Goal: Find contact information: Find contact information

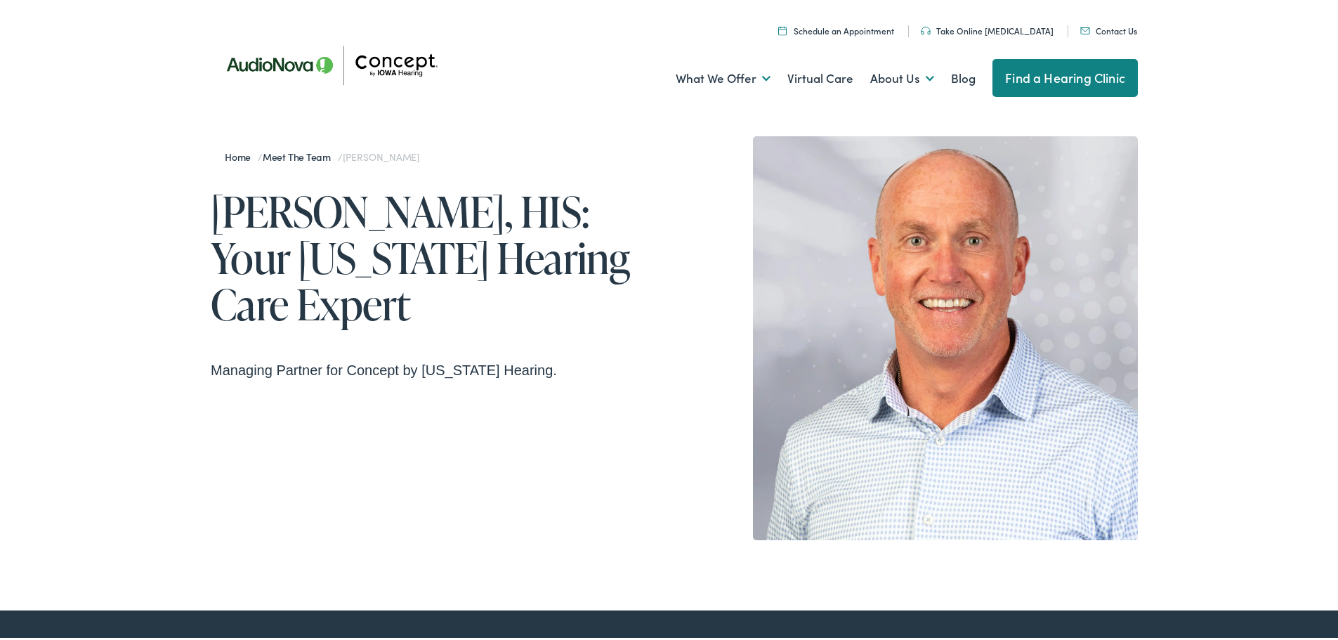
click at [1099, 33] on link "Contact Us" at bounding box center [1108, 28] width 57 height 12
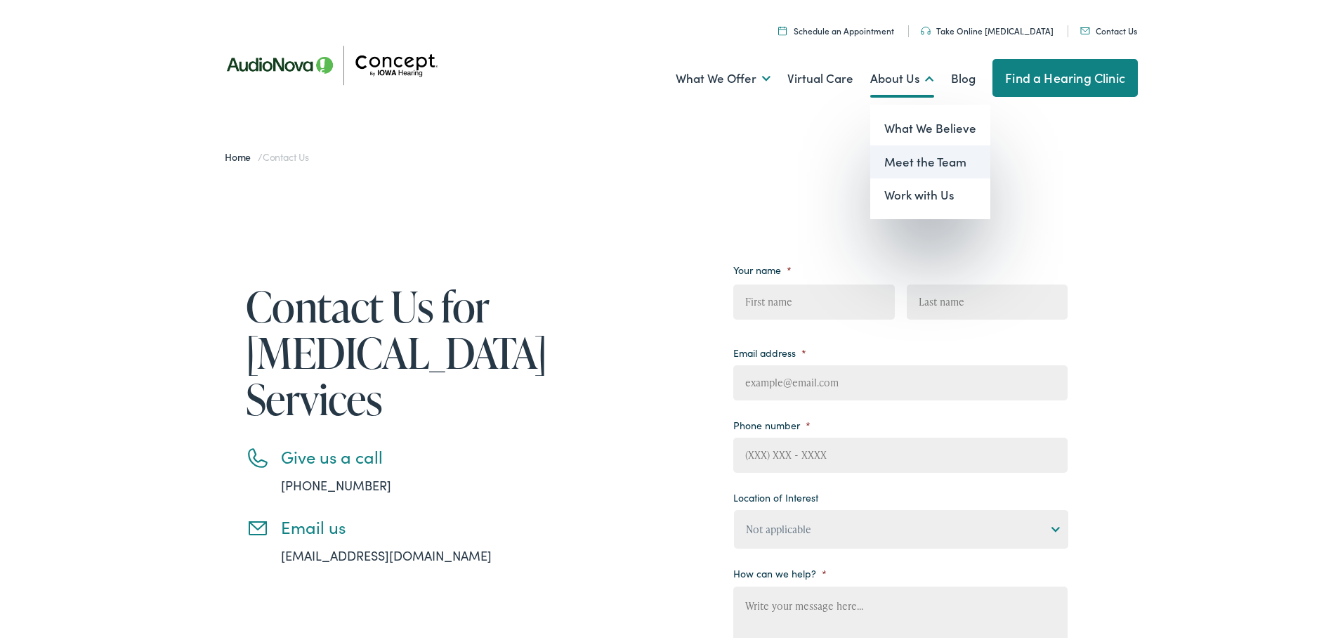
click at [908, 162] on link "Meet the Team" at bounding box center [930, 160] width 120 height 34
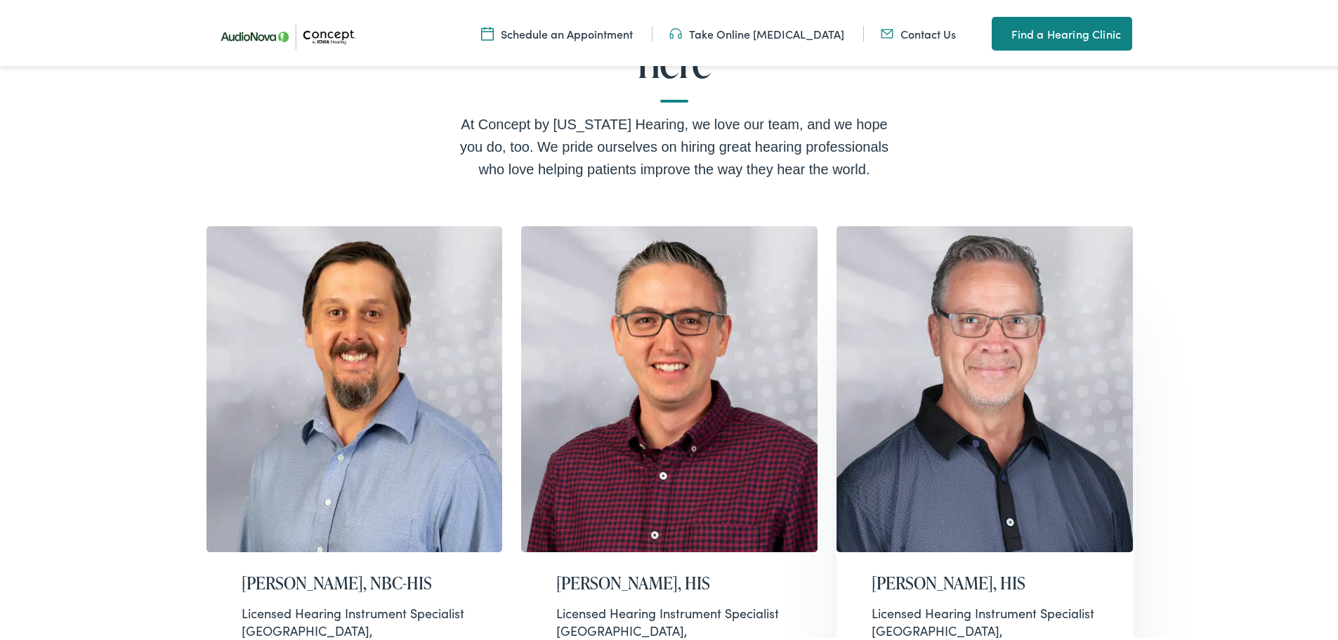
scroll to position [312, 0]
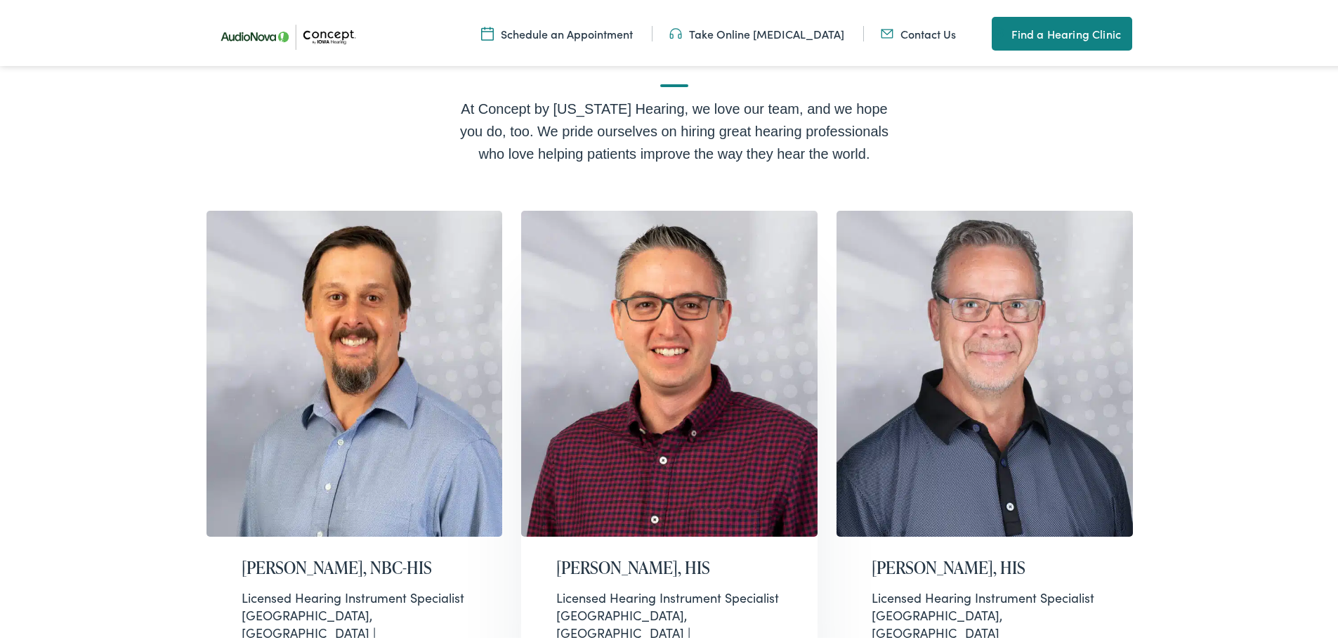
click at [718, 275] on img at bounding box center [669, 371] width 296 height 326
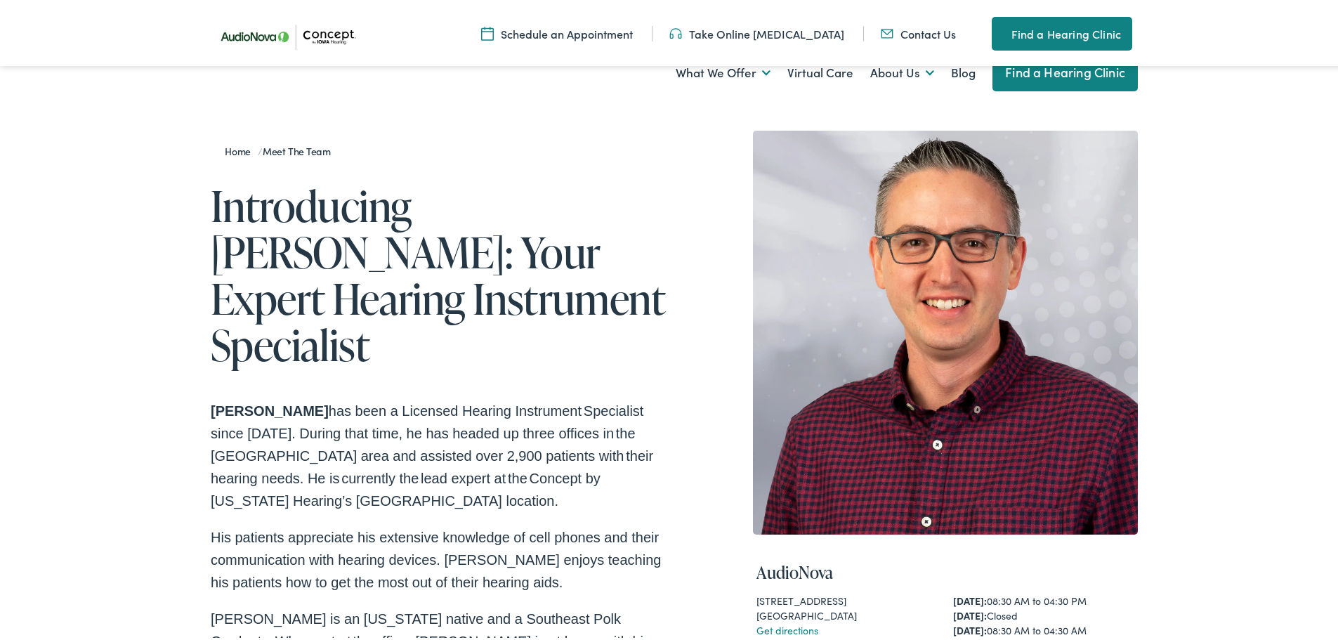
scroll to position [421, 0]
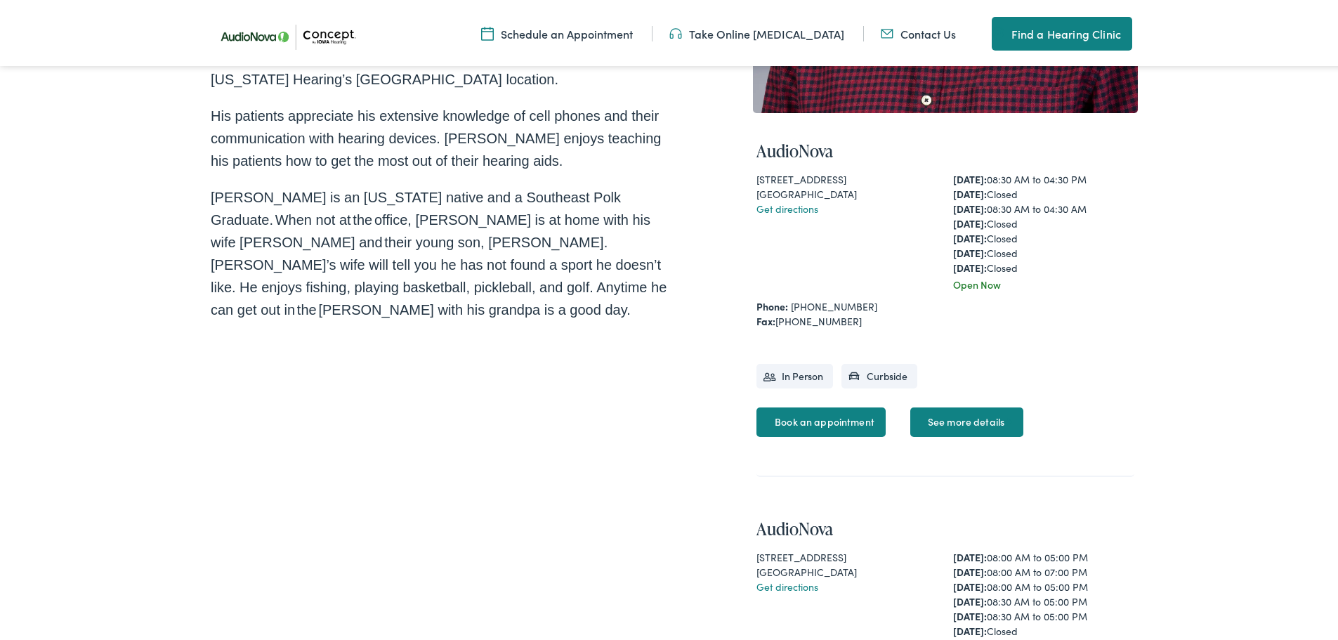
click at [799, 423] on link "Book an appointment" at bounding box center [820, 419] width 129 height 29
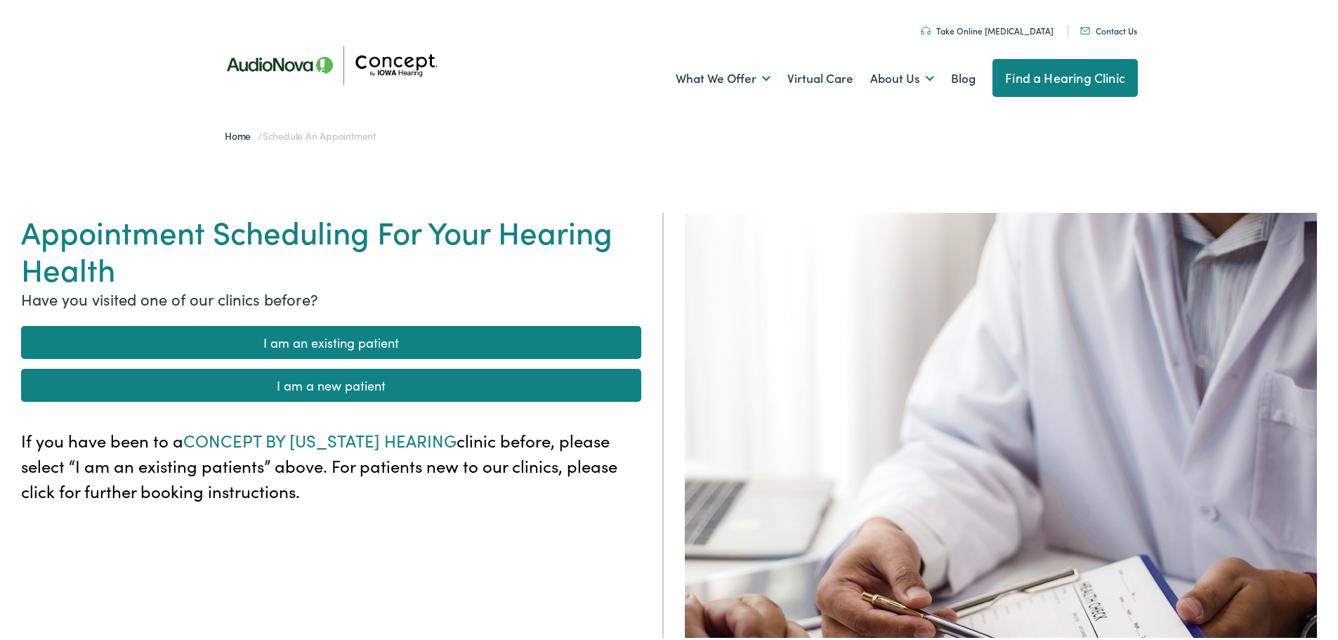
click at [342, 341] on link "I am an existing patient" at bounding box center [331, 339] width 620 height 33
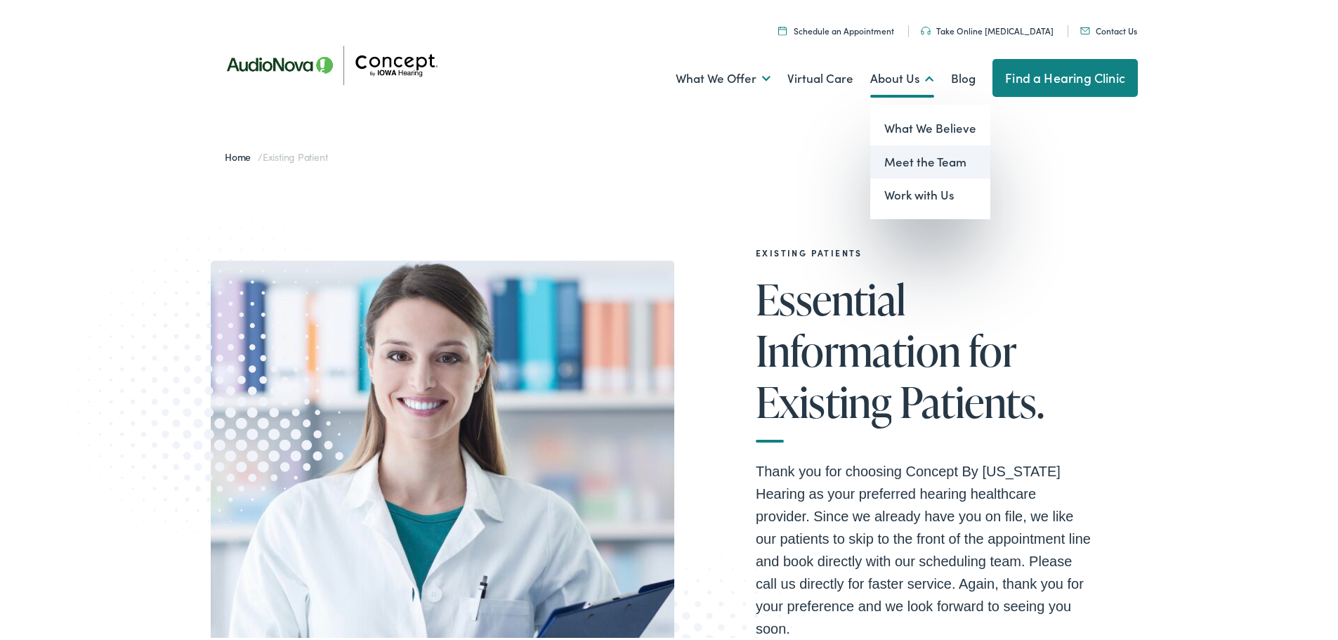
click at [902, 162] on link "Meet the Team" at bounding box center [930, 160] width 120 height 34
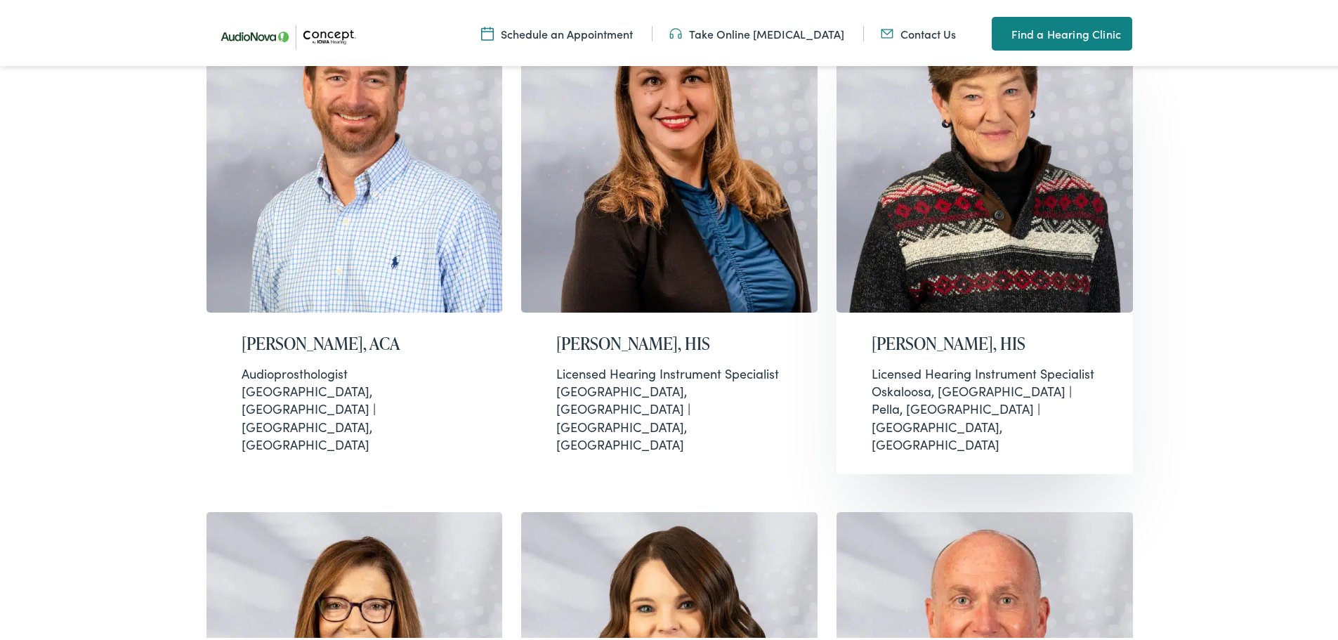
scroll to position [803, 0]
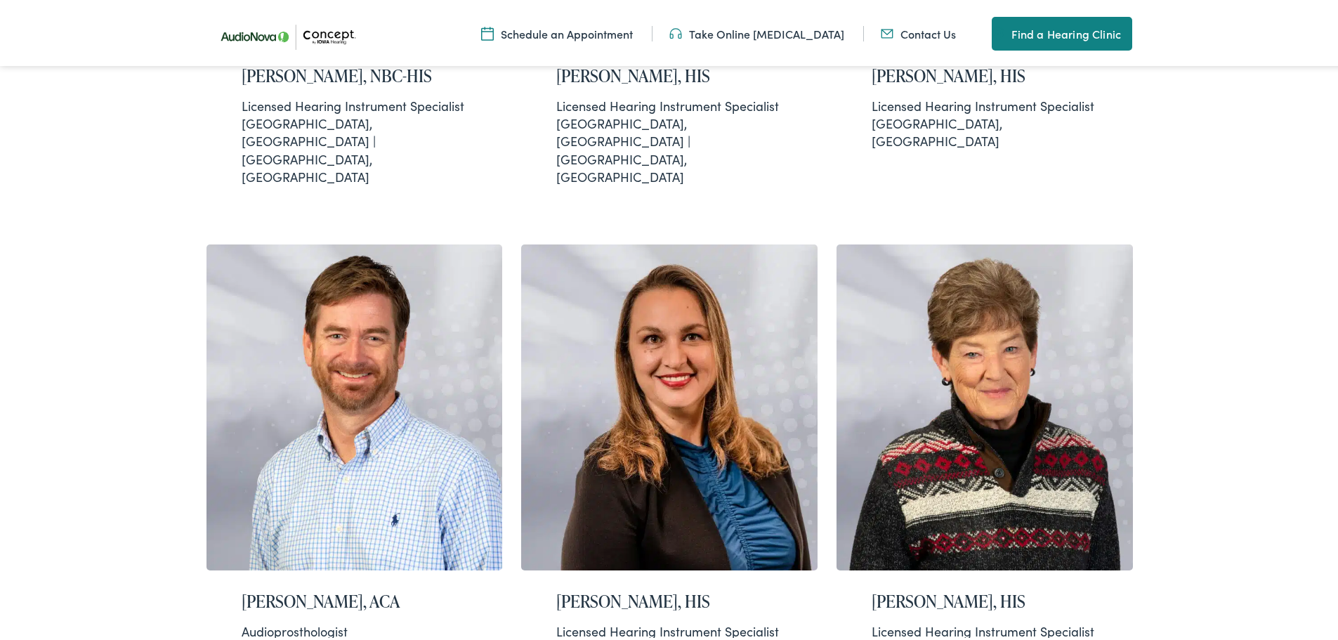
click at [1079, 29] on link "Find a Hearing Clinic" at bounding box center [1062, 31] width 140 height 34
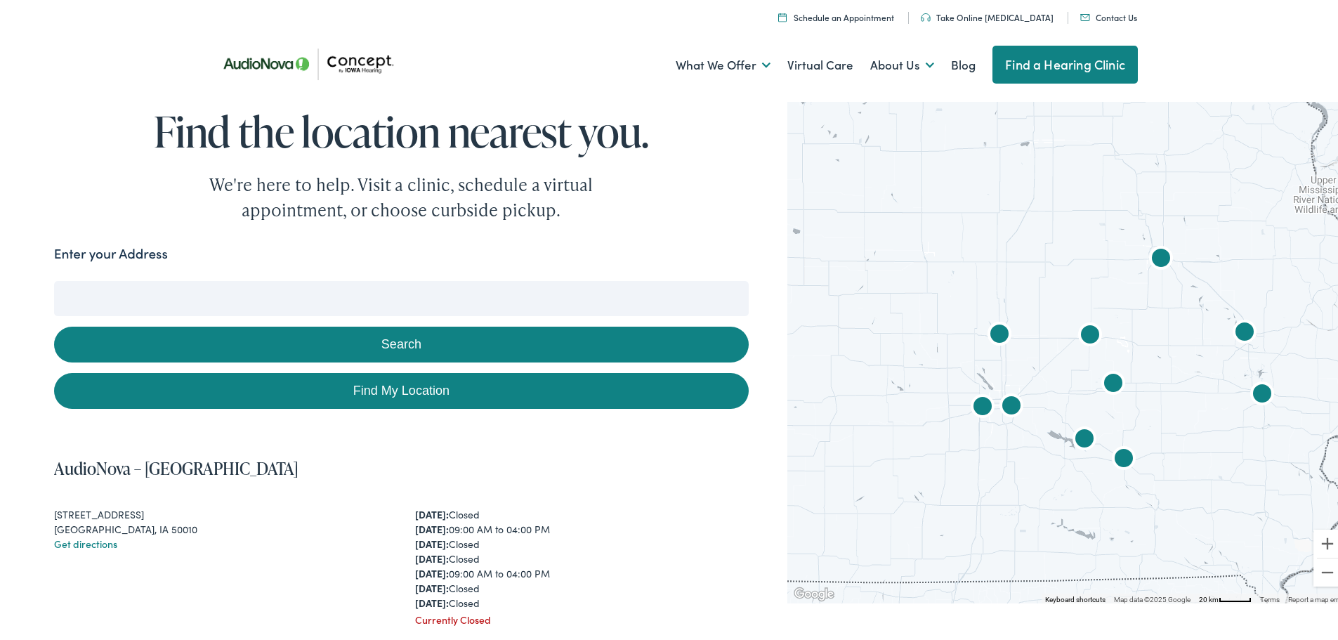
drag, startPoint x: 1009, startPoint y: 433, endPoint x: 1150, endPoint y: 439, distance: 141.3
click at [1150, 439] on div at bounding box center [1067, 348] width 561 height 506
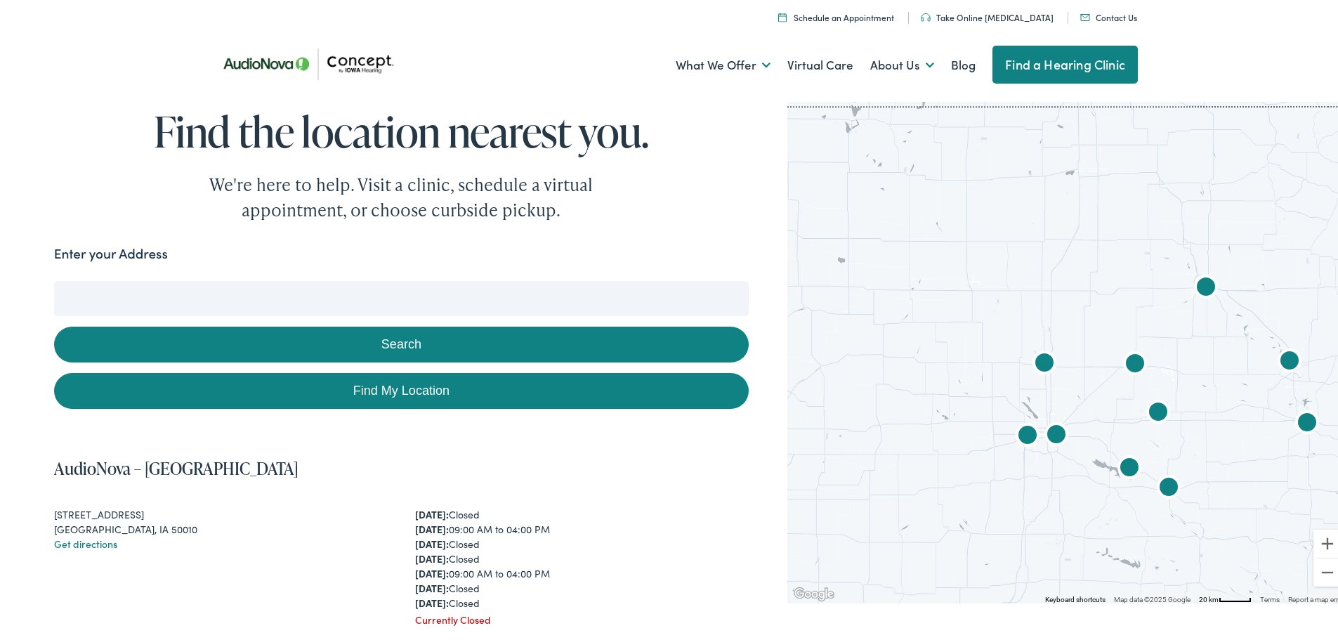
drag, startPoint x: 891, startPoint y: 405, endPoint x: 934, endPoint y: 431, distance: 50.4
click at [934, 431] on div at bounding box center [1067, 348] width 561 height 506
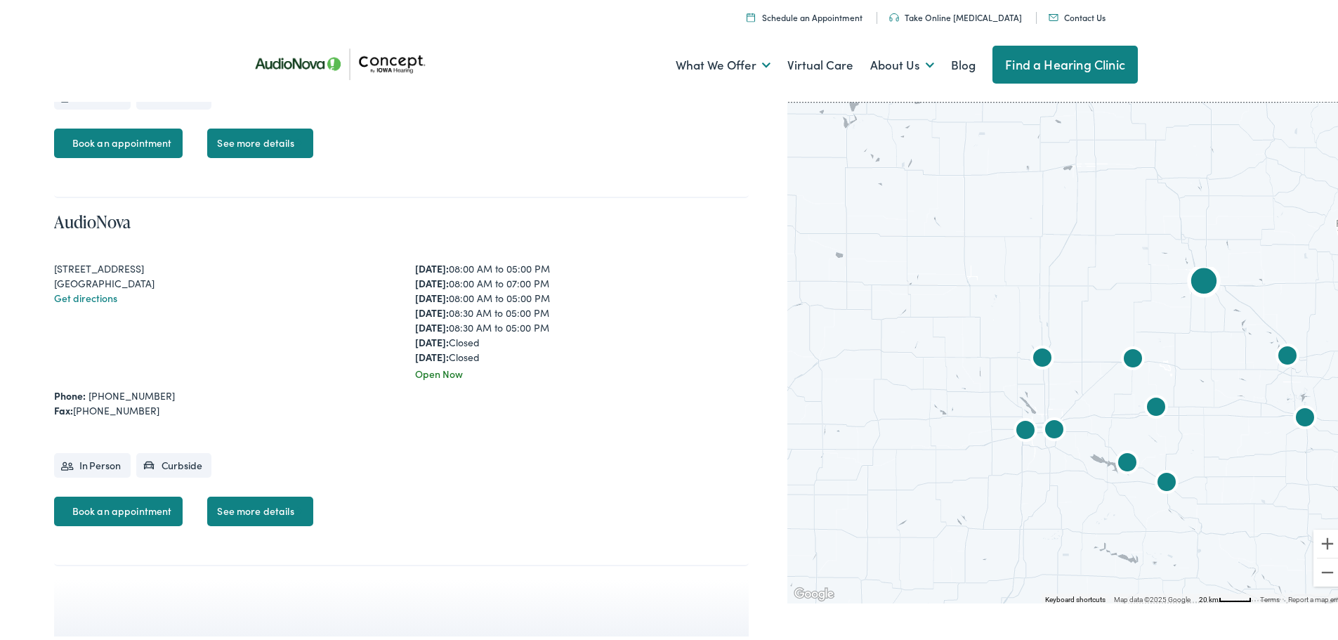
scroll to position [5057, 0]
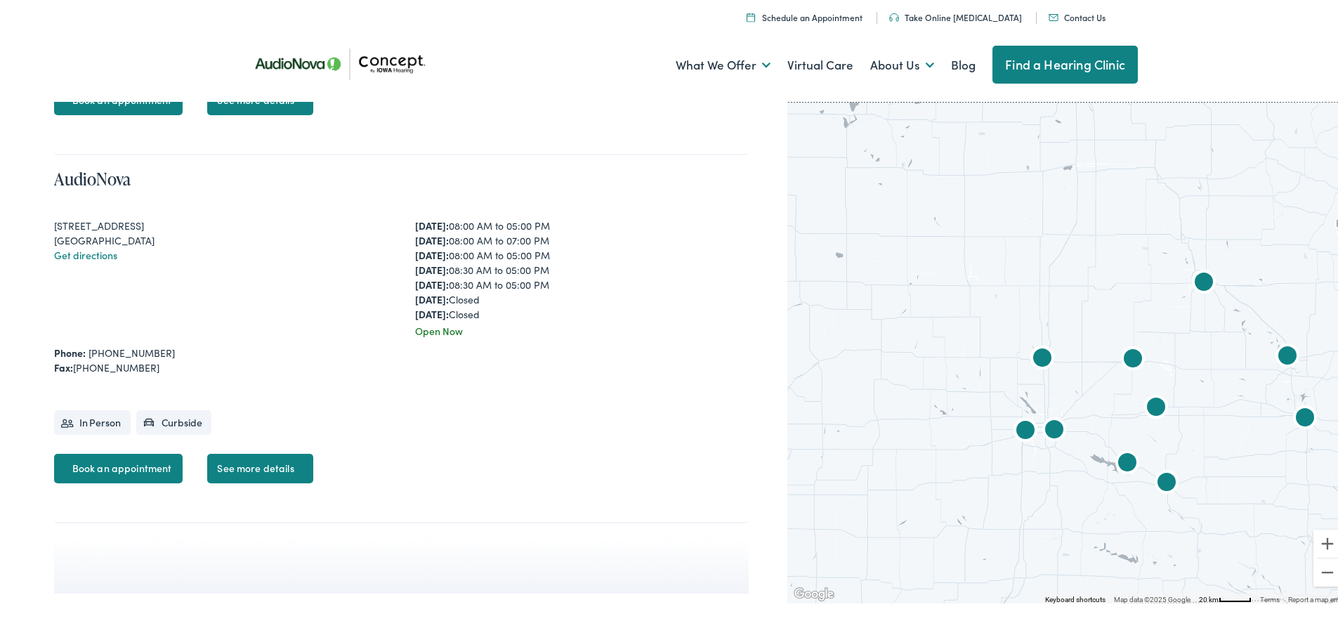
drag, startPoint x: 173, startPoint y: 235, endPoint x: 41, endPoint y: 228, distance: 131.5
copy div "[STREET_ADDRESS]"
click at [267, 258] on div "Get directions" at bounding box center [221, 252] width 334 height 15
drag, startPoint x: 179, startPoint y: 237, endPoint x: 55, endPoint y: 239, distance: 124.3
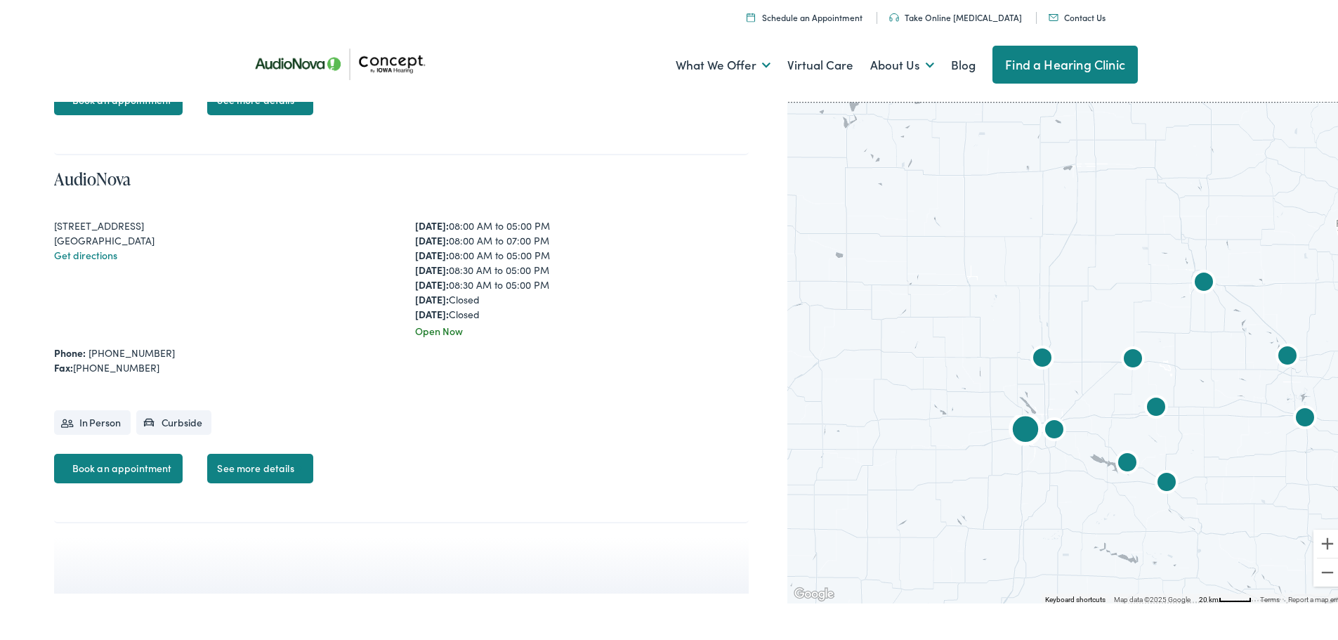
click at [55, 239] on div "[GEOGRAPHIC_DATA]" at bounding box center [221, 237] width 334 height 15
copy div "[GEOGRAPHIC_DATA]"
drag, startPoint x: 183, startPoint y: 351, endPoint x: 90, endPoint y: 352, distance: 93.4
click at [90, 352] on div "Phone: [PHONE_NUMBER]" at bounding box center [401, 350] width 695 height 15
copy link "[PHONE_NUMBER]"
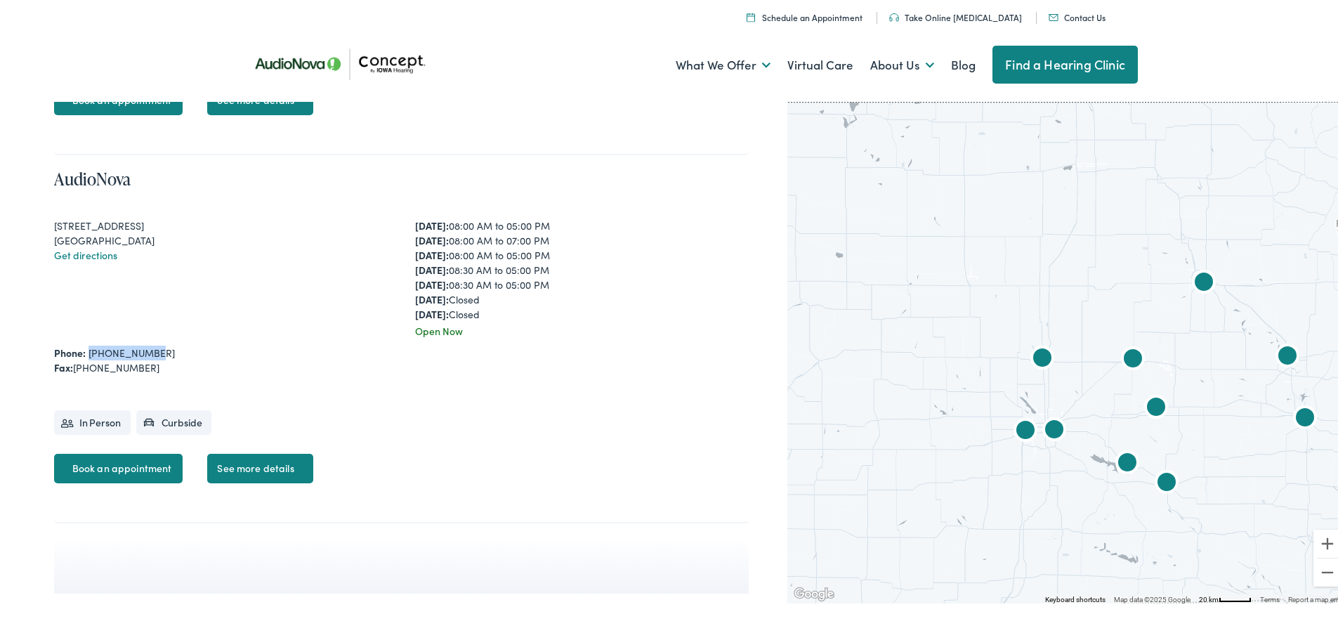
click at [1084, 17] on link "Contact Us" at bounding box center [1077, 14] width 57 height 12
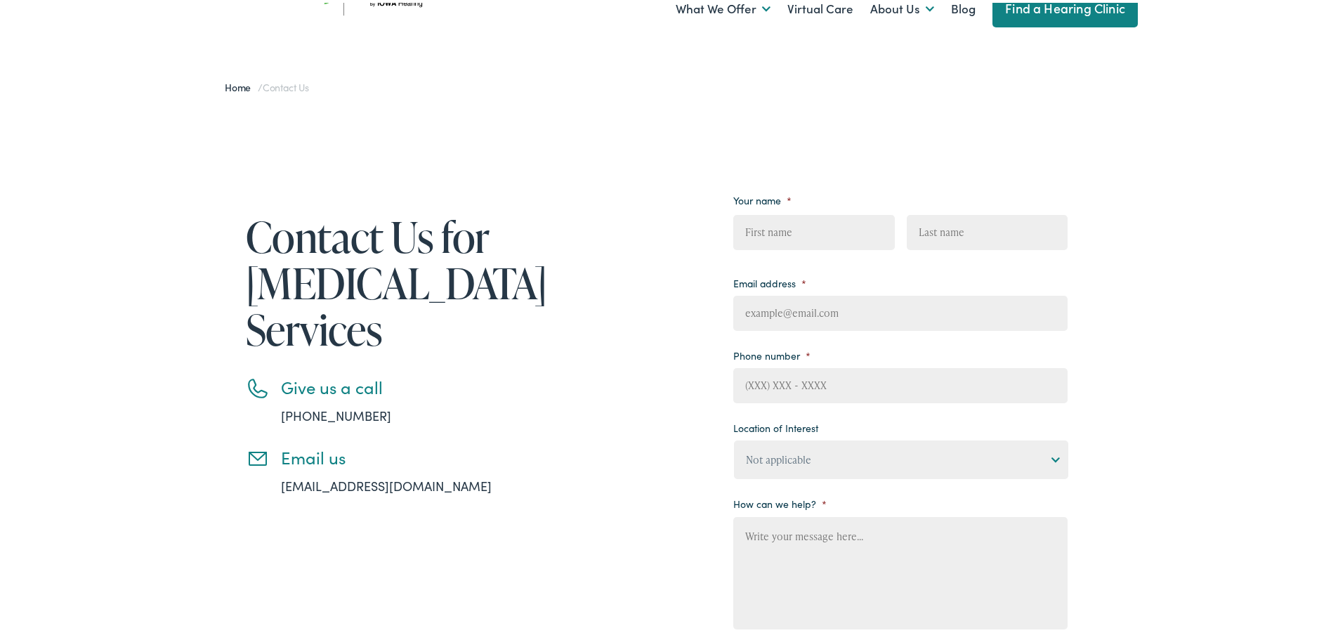
scroll to position [70, 0]
drag, startPoint x: 446, startPoint y: 485, endPoint x: 275, endPoint y: 487, distance: 171.4
click at [275, 487] on li "Email us info@iowahearing.com" at bounding box center [390, 468] width 288 height 48
copy link "info@iowahearing.com"
